Goal: Transaction & Acquisition: Purchase product/service

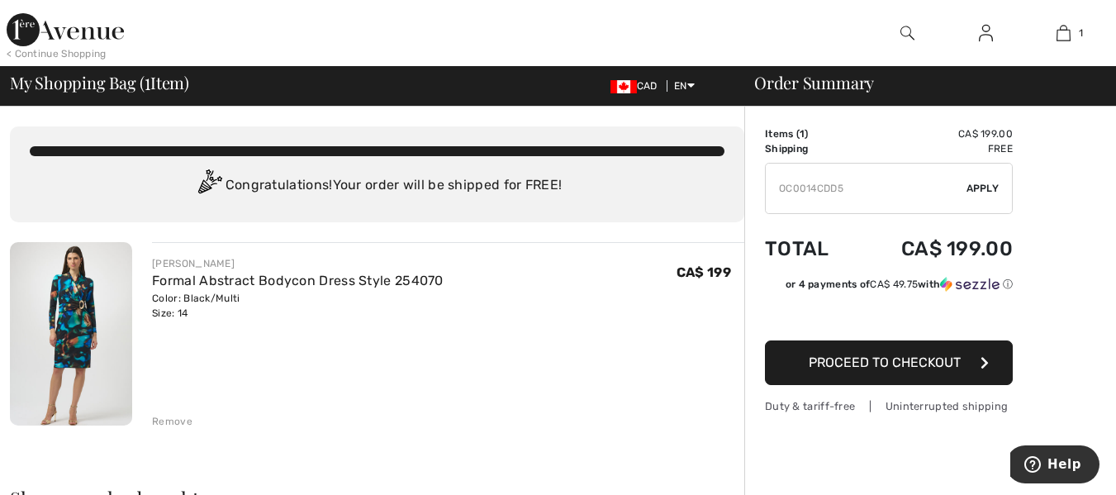
type input "OC0014CDD5"
click at [978, 183] on span "Apply" at bounding box center [983, 188] width 33 height 15
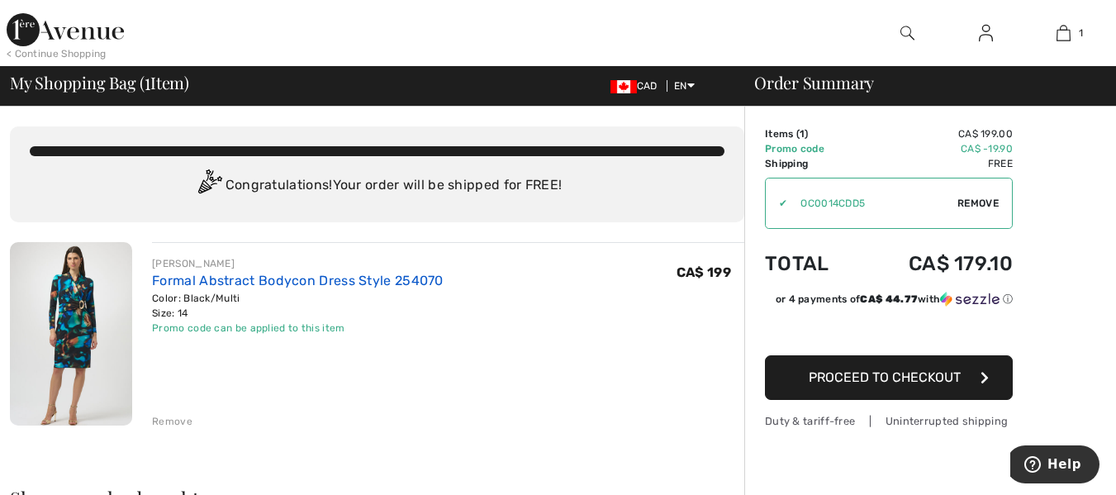
click at [289, 278] on link "Formal Abstract Bodycon Dress Style 254070" at bounding box center [298, 281] width 292 height 16
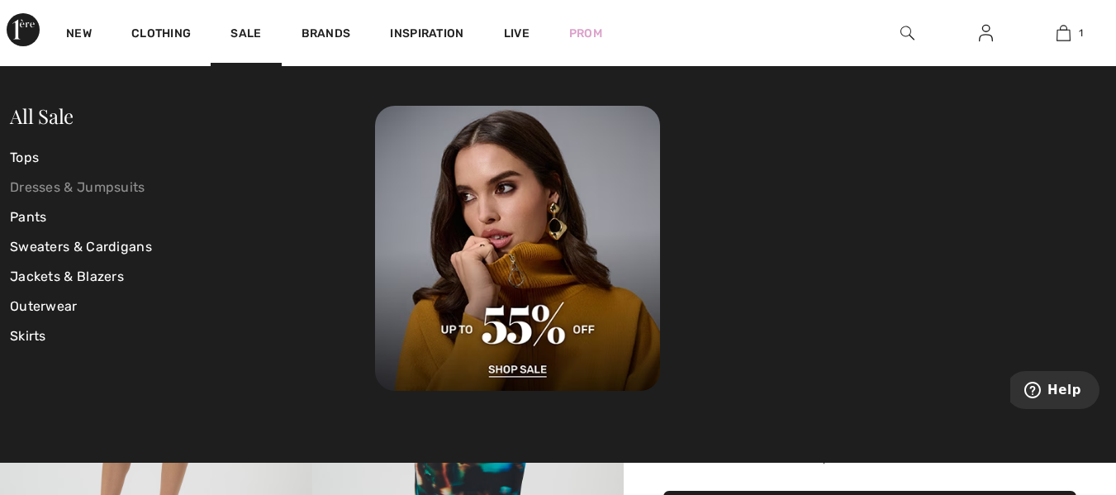
click at [120, 188] on link "Dresses & Jumpsuits" at bounding box center [192, 188] width 365 height 30
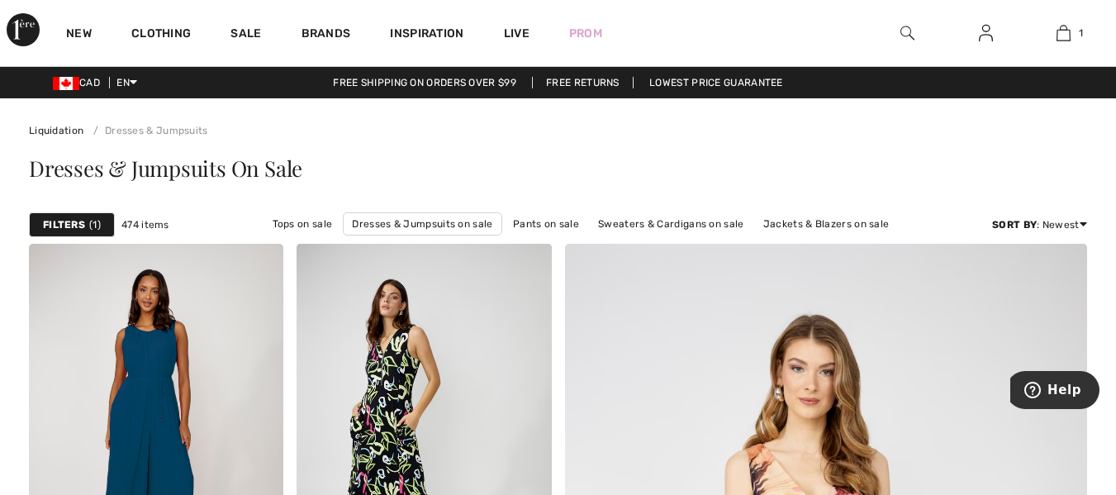
click at [74, 215] on div "Filters 1" at bounding box center [72, 224] width 86 height 25
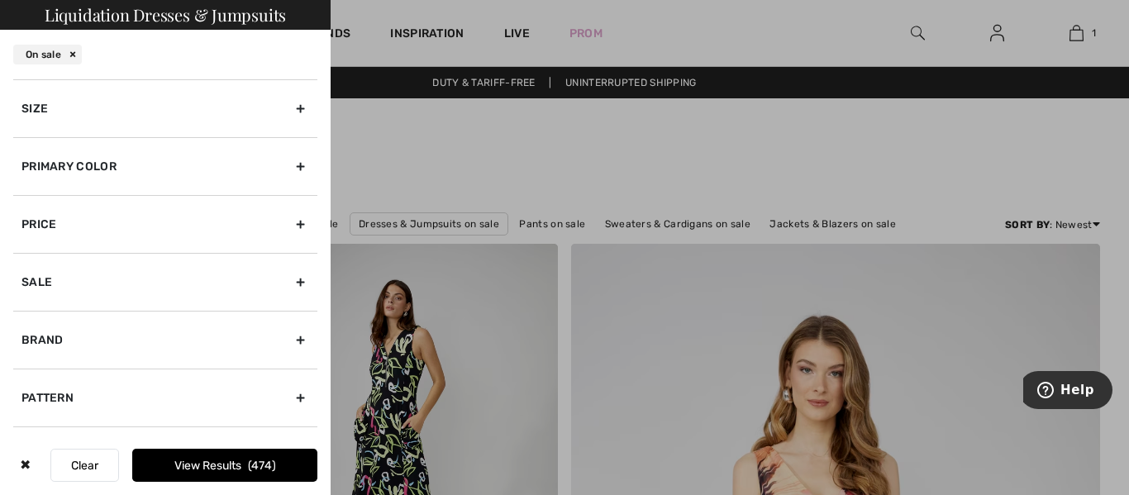
click at [285, 109] on div "Size" at bounding box center [165, 108] width 304 height 58
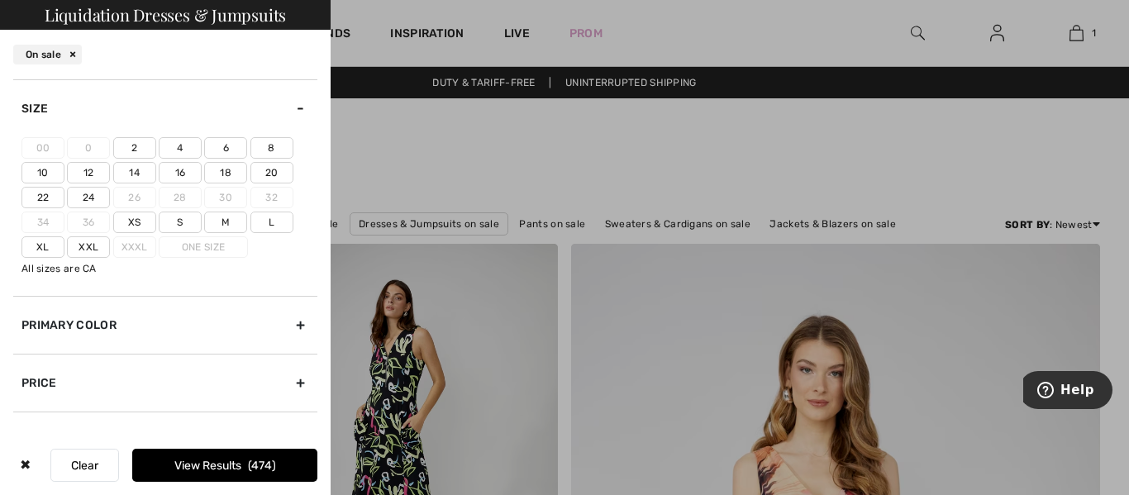
click at [136, 170] on label "14" at bounding box center [134, 172] width 43 height 21
click at [0, 0] on input"] "14" at bounding box center [0, 0] width 0 height 0
click at [224, 465] on button "View Results 112" at bounding box center [224, 465] width 185 height 33
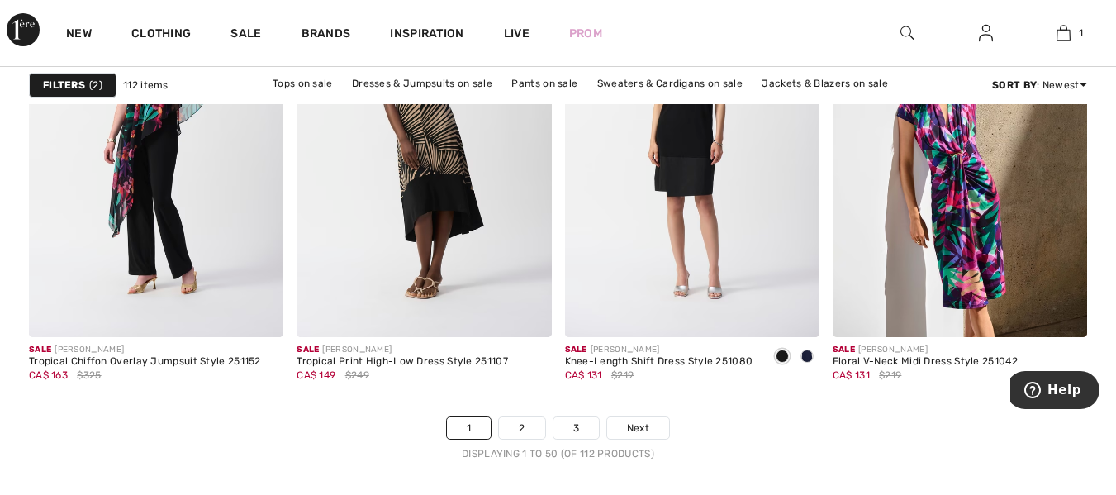
scroll to position [7041, 0]
click at [522, 429] on link "2" at bounding box center [521, 426] width 45 height 21
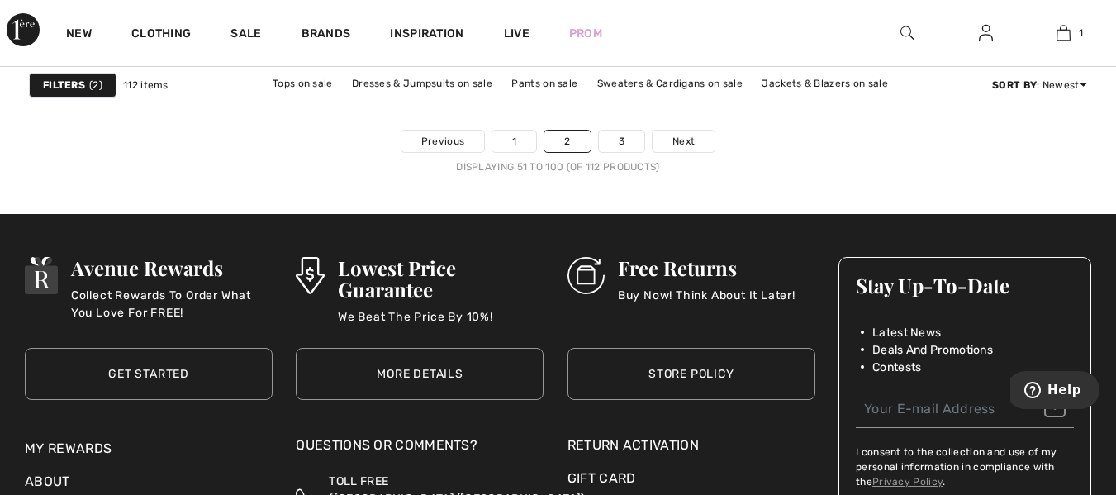
scroll to position [7338, 0]
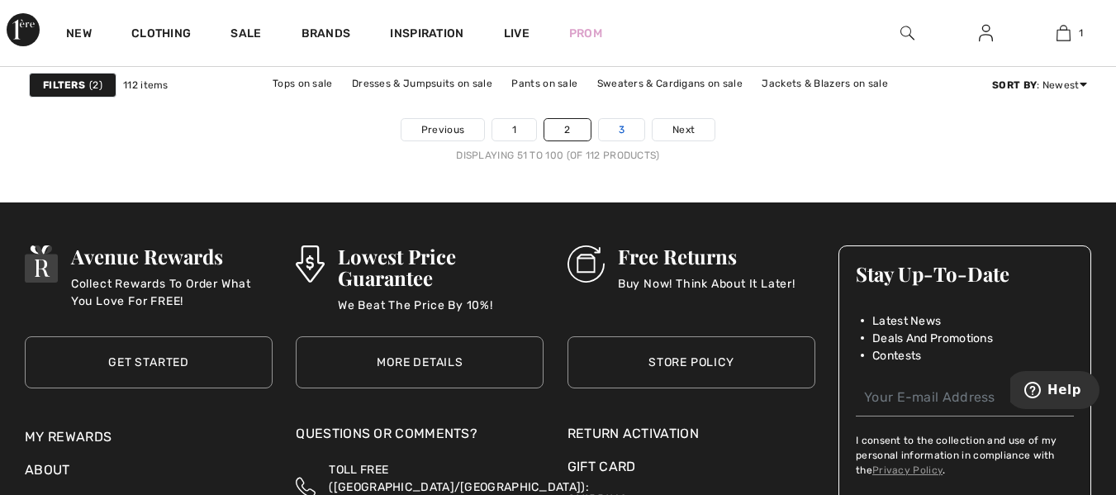
click at [630, 122] on link "3" at bounding box center [621, 129] width 45 height 21
